Goal: Navigation & Orientation: Find specific page/section

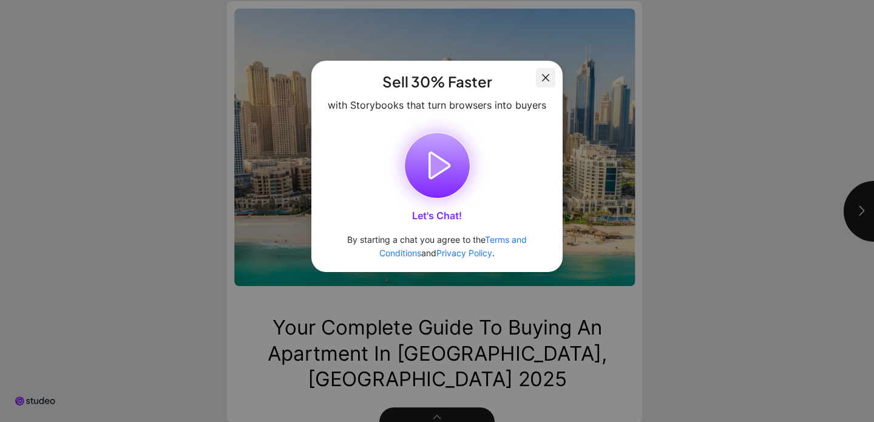
click at [551, 79] on span "Close" at bounding box center [545, 78] width 19 height 10
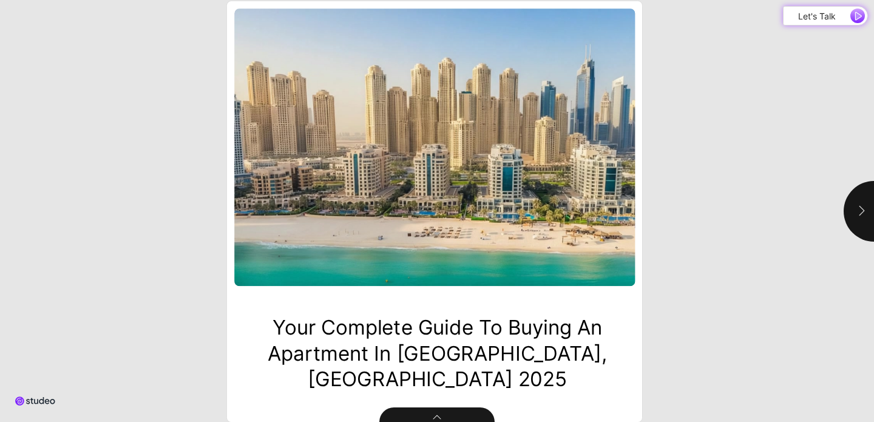
click at [860, 222] on button "button" at bounding box center [874, 211] width 61 height 61
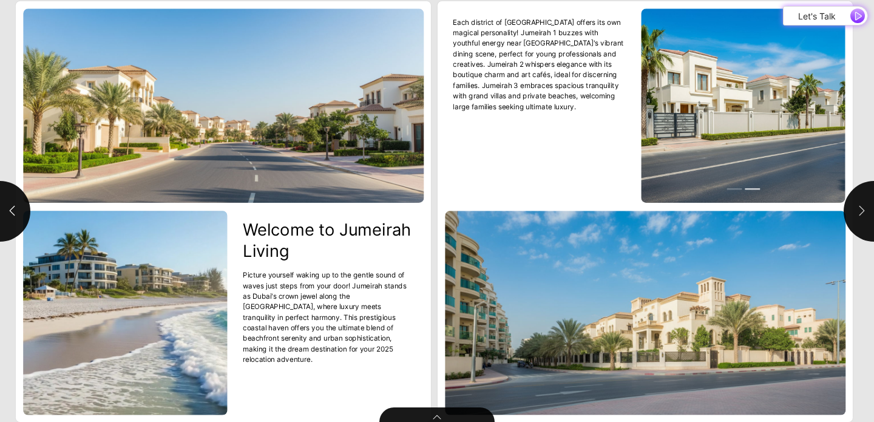
click at [860, 222] on button "button" at bounding box center [874, 211] width 61 height 61
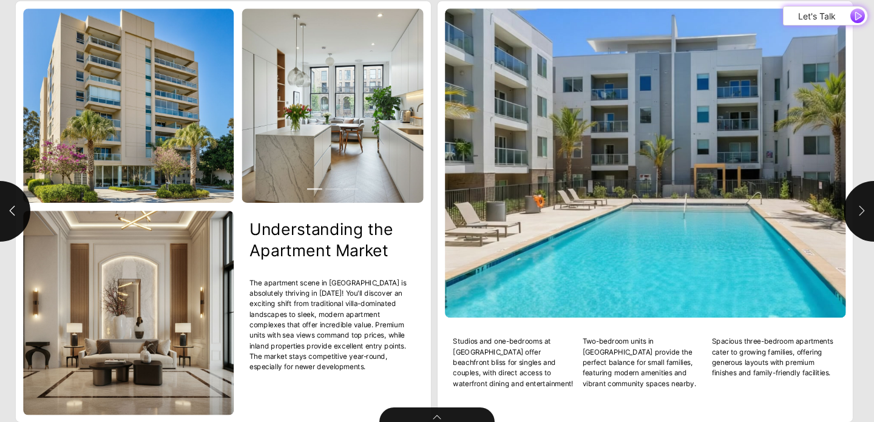
click at [860, 222] on button "button" at bounding box center [874, 211] width 61 height 61
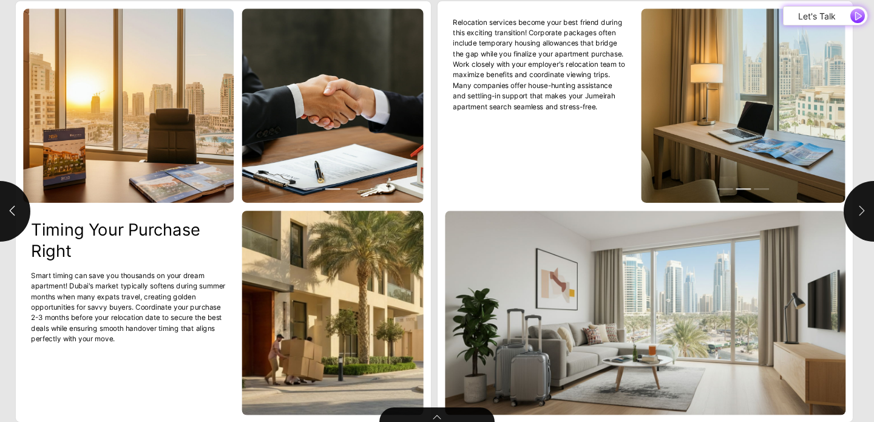
click at [865, 213] on icon "button" at bounding box center [862, 211] width 12 height 12
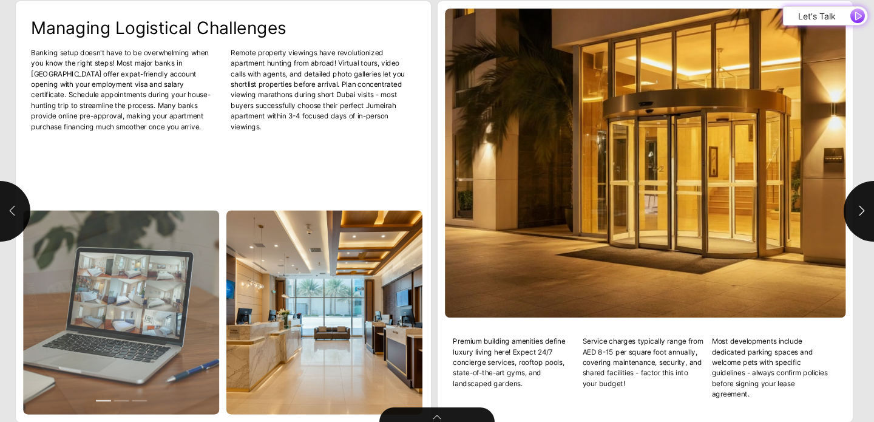
click at [5, 226] on button "button" at bounding box center [0, 211] width 61 height 61
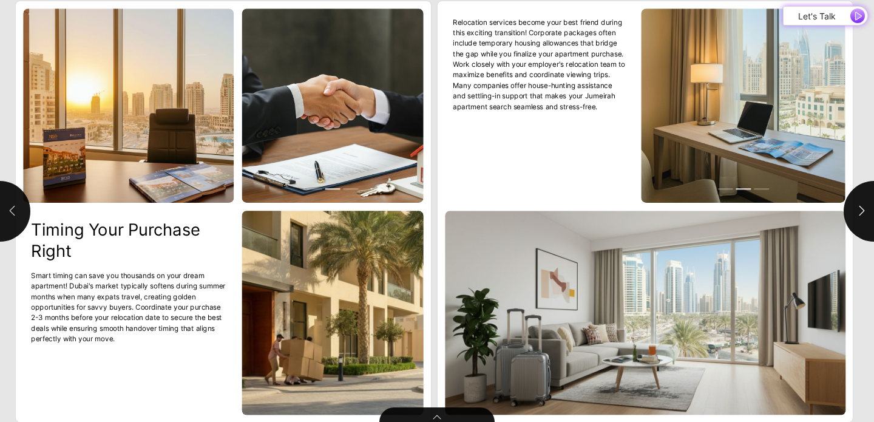
click at [12, 216] on icon "button" at bounding box center [12, 211] width 12 height 12
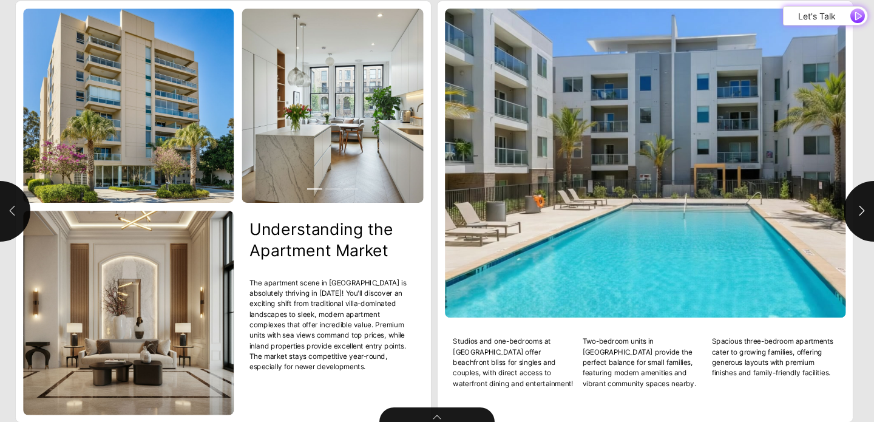
click at [12, 216] on icon "button" at bounding box center [12, 211] width 12 height 12
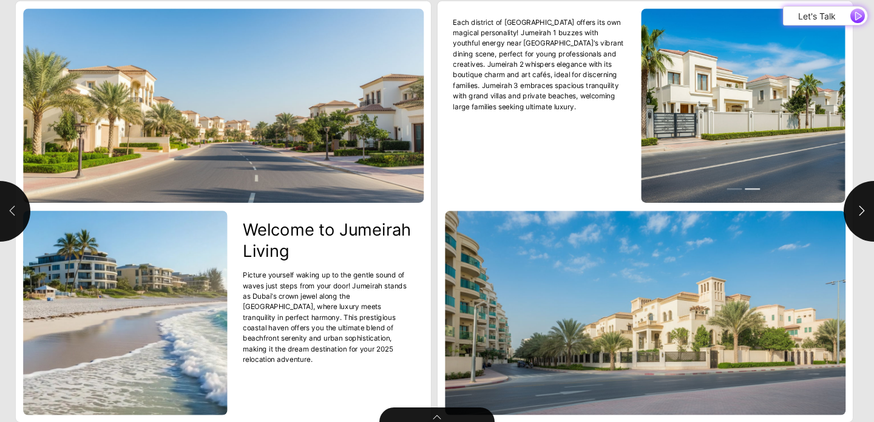
click at [12, 216] on icon "button" at bounding box center [12, 211] width 12 height 12
type input "*"
